Goal: Navigation & Orientation: Find specific page/section

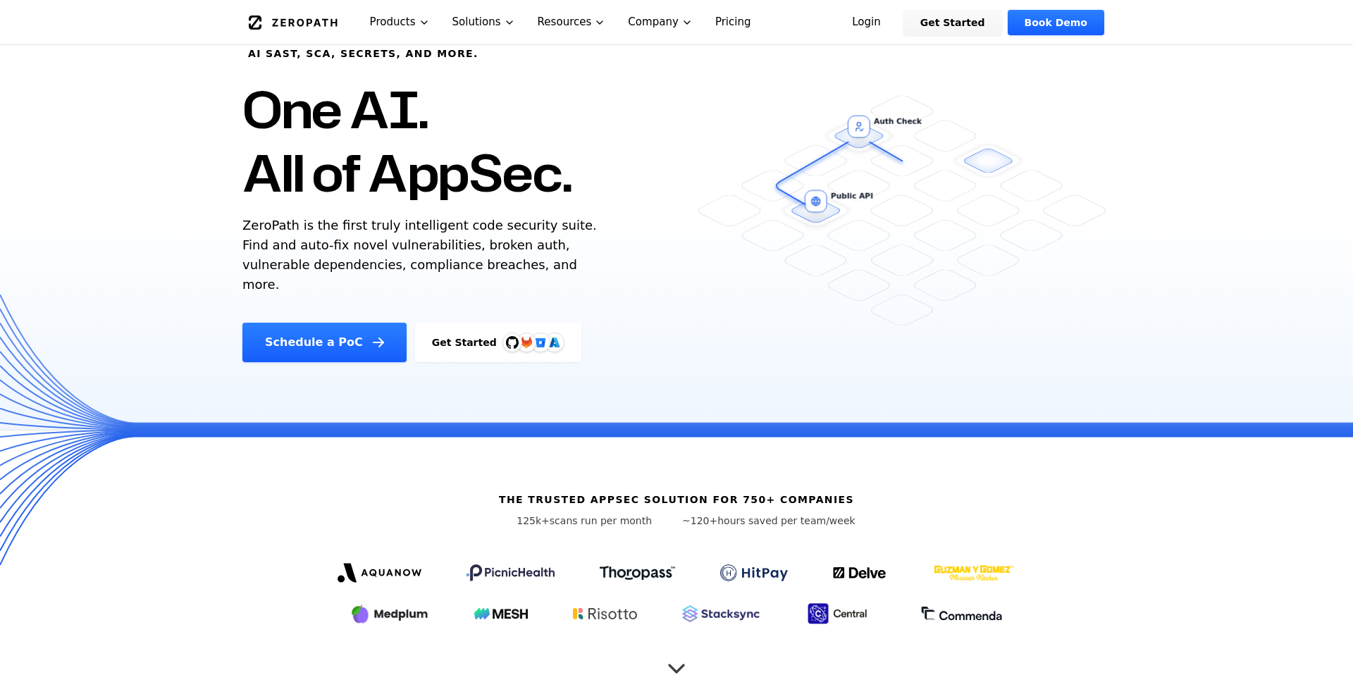
scroll to position [73, 0]
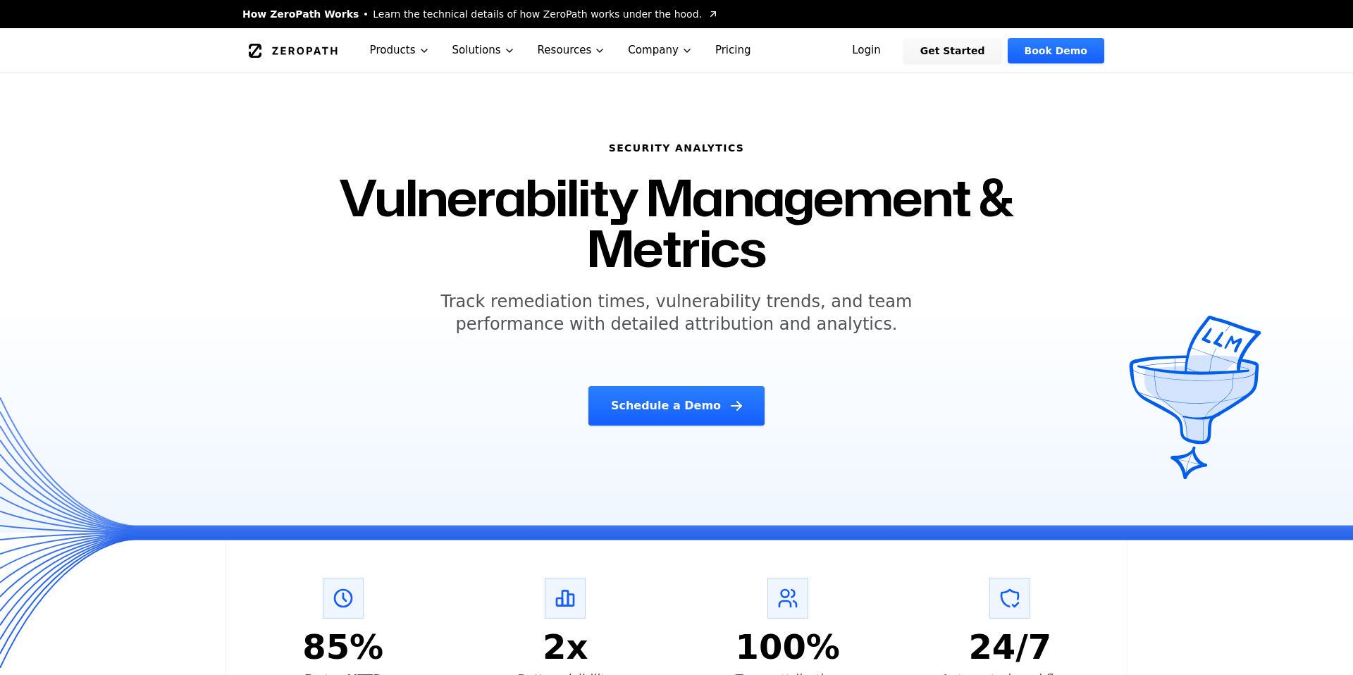
scroll to position [2736, 0]
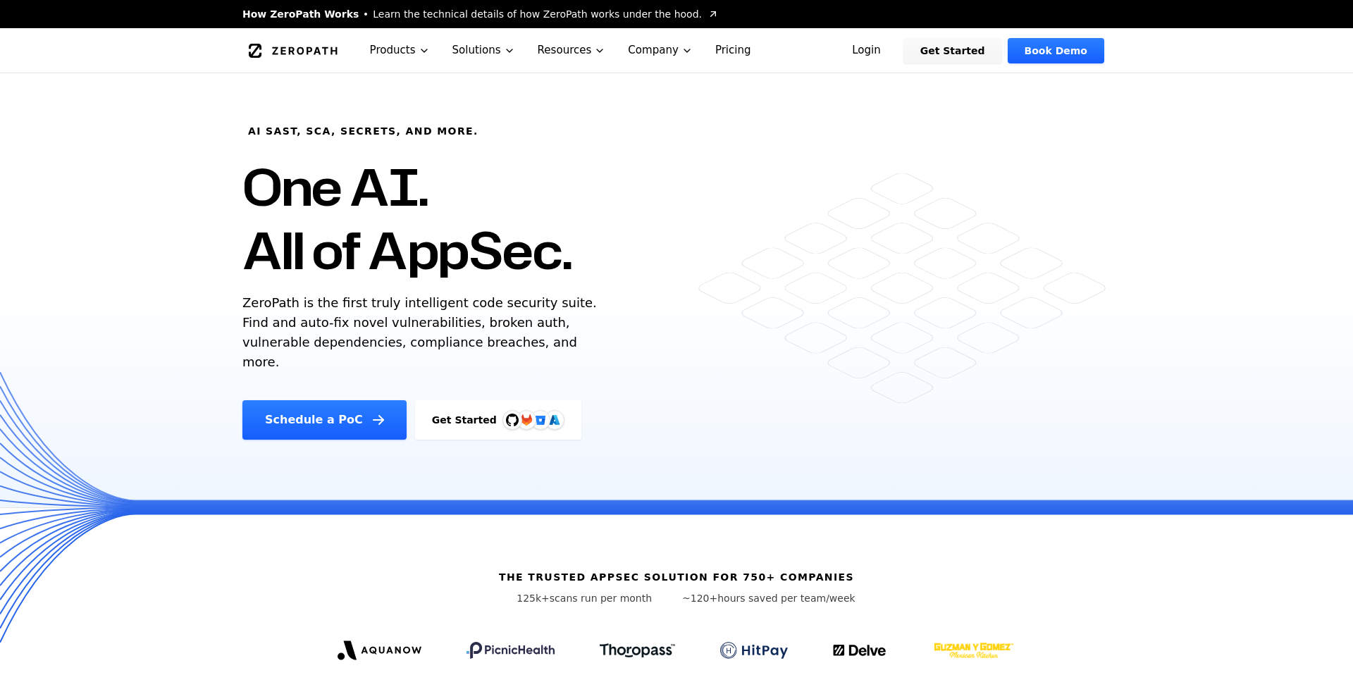
scroll to position [73, 0]
